Goal: Find specific page/section: Locate a particular part of the current website

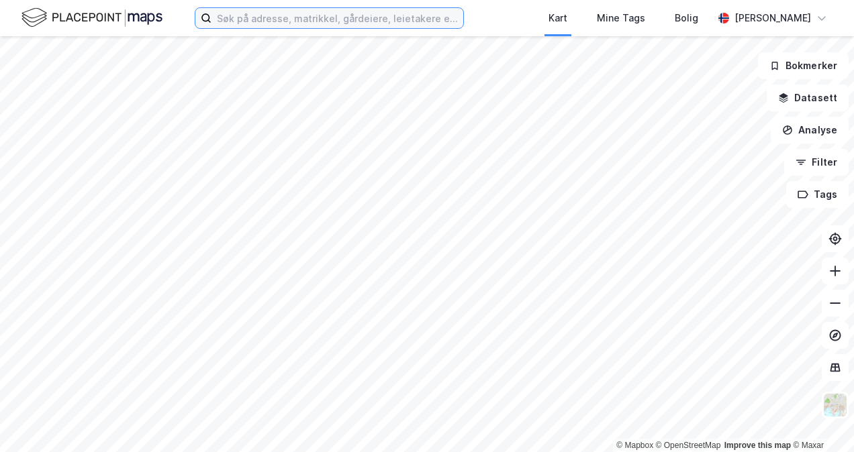
click at [290, 22] on input at bounding box center [337, 18] width 252 height 20
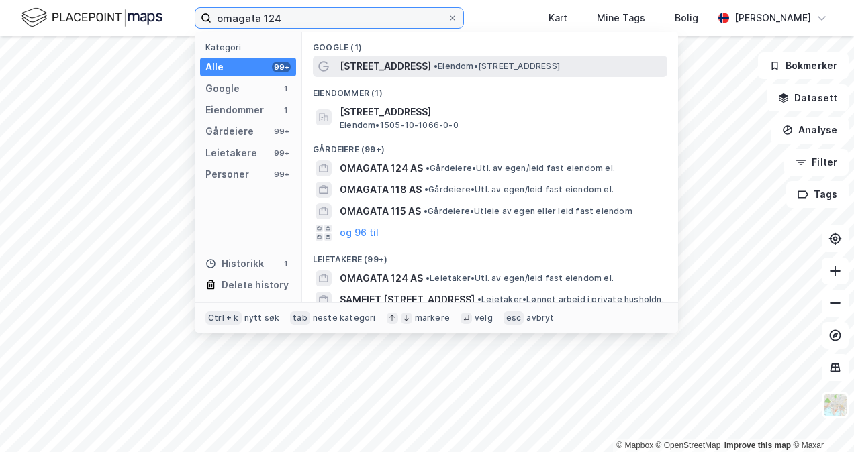
type input "omagata 124"
click at [434, 68] on span "• Eiendom • [STREET_ADDRESS]" at bounding box center [497, 66] width 126 height 11
